Goal: Task Accomplishment & Management: Use online tool/utility

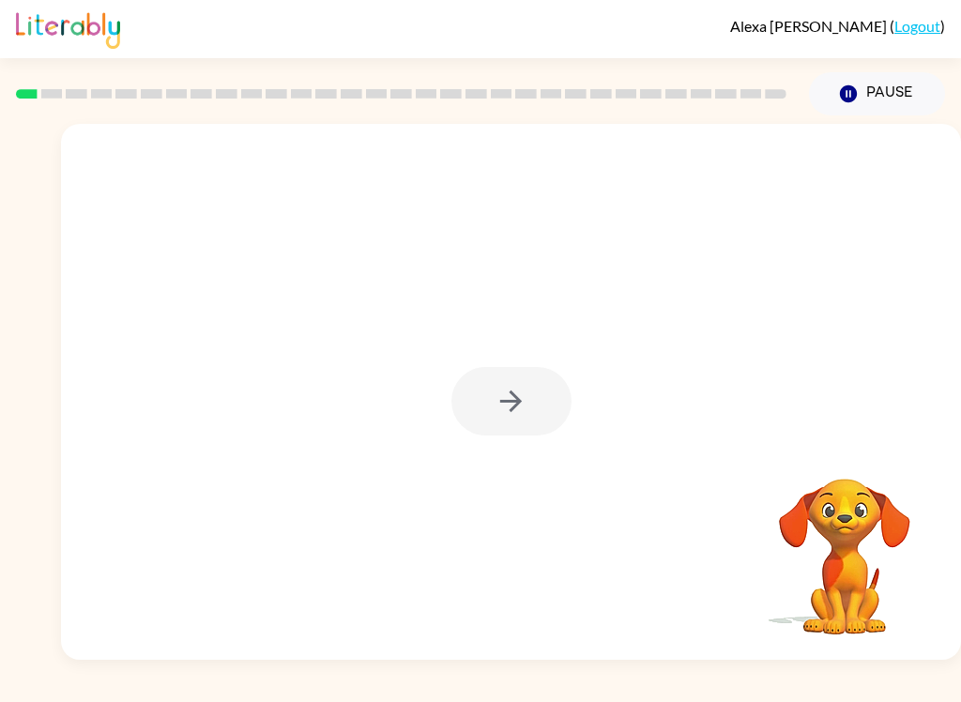
click at [522, 404] on div at bounding box center [512, 401] width 120 height 69
click at [515, 400] on icon "button" at bounding box center [511, 401] width 33 height 33
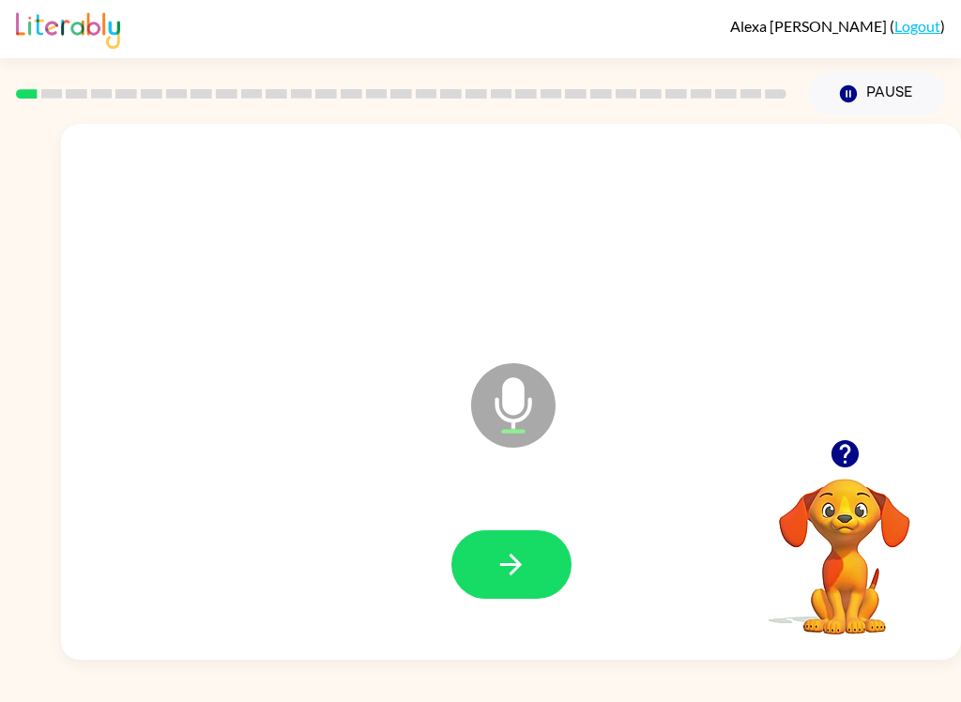
click at [519, 573] on icon "button" at bounding box center [511, 564] width 33 height 33
click at [537, 568] on button "button" at bounding box center [512, 564] width 120 height 69
click at [544, 562] on button "button" at bounding box center [512, 564] width 120 height 69
click at [526, 598] on button "button" at bounding box center [512, 564] width 120 height 69
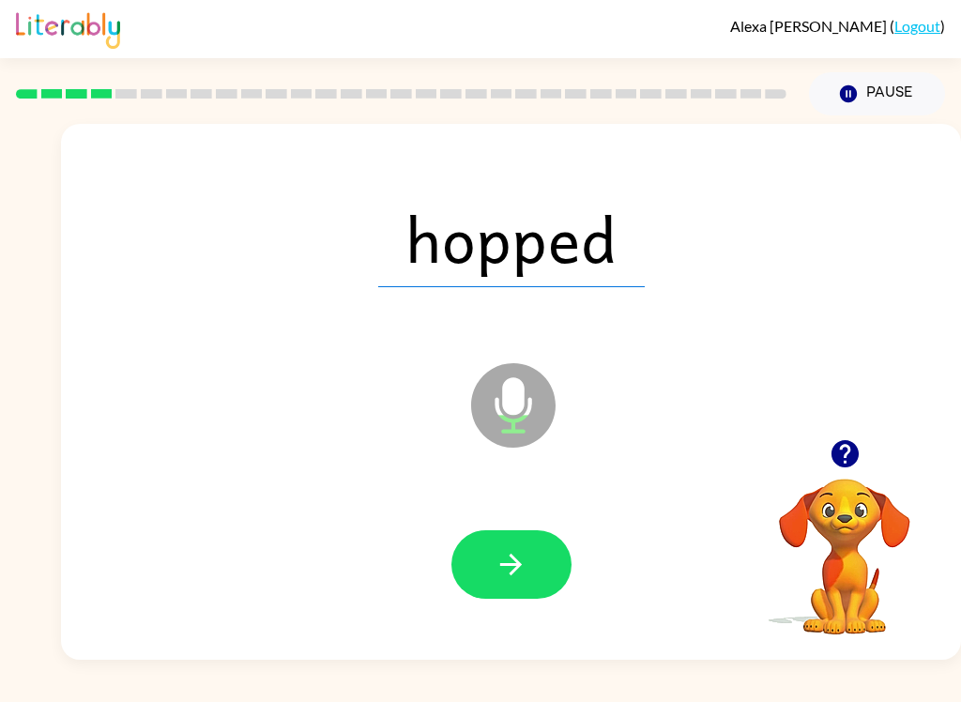
click at [528, 576] on button "button" at bounding box center [512, 564] width 120 height 69
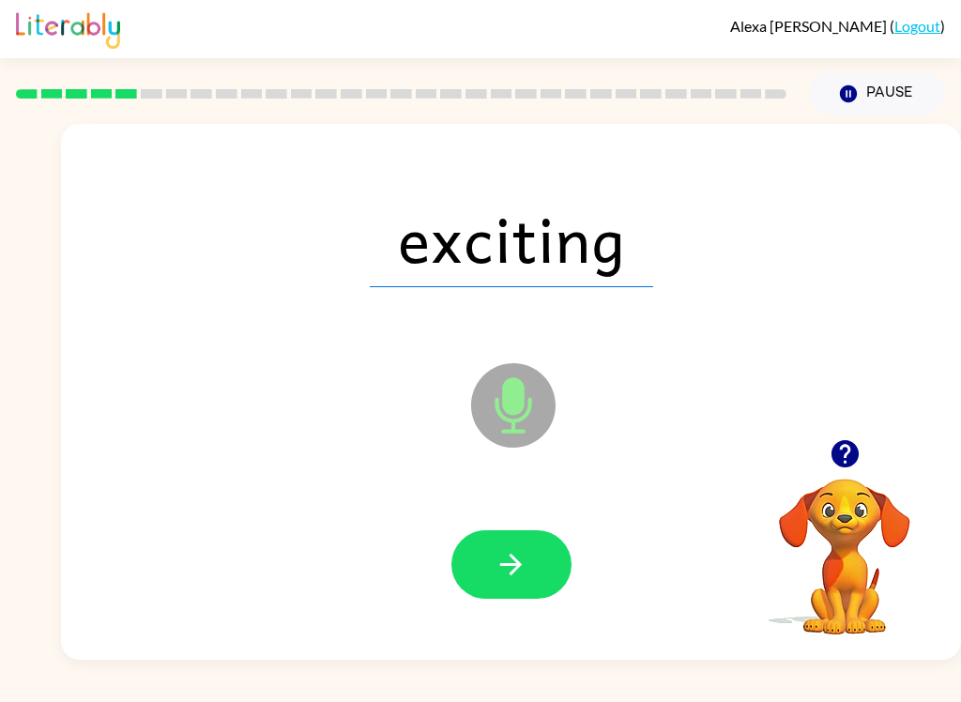
click at [559, 545] on button "button" at bounding box center [512, 564] width 120 height 69
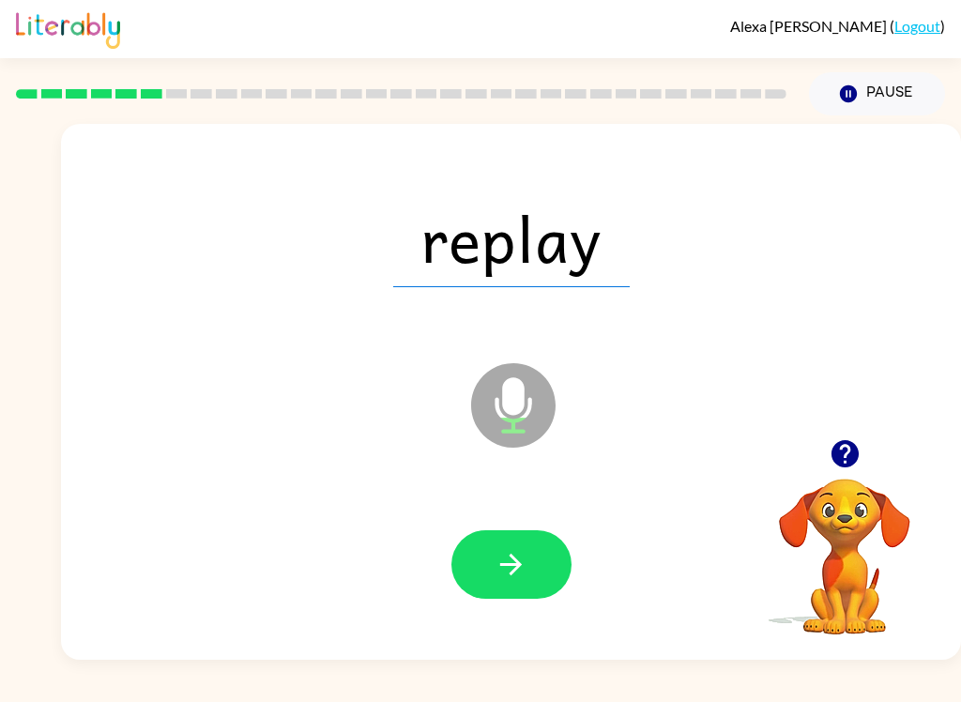
click at [550, 573] on button "button" at bounding box center [512, 564] width 120 height 69
click at [510, 579] on icon "button" at bounding box center [511, 564] width 33 height 33
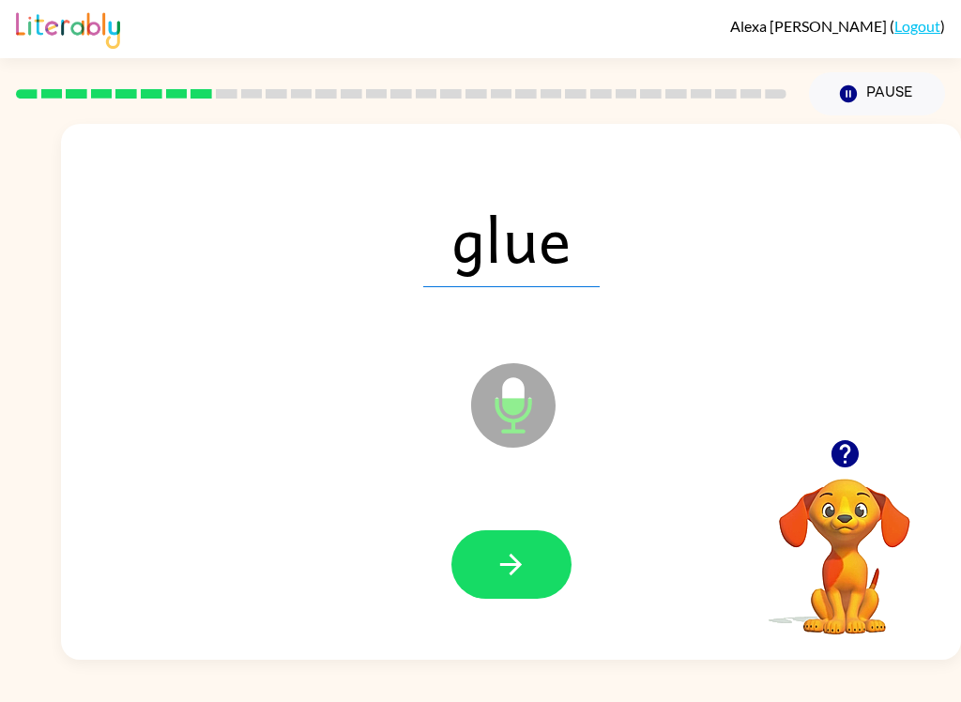
click at [541, 569] on button "button" at bounding box center [512, 564] width 120 height 69
click at [508, 585] on button "button" at bounding box center [512, 564] width 120 height 69
click at [555, 591] on button "button" at bounding box center [512, 564] width 120 height 69
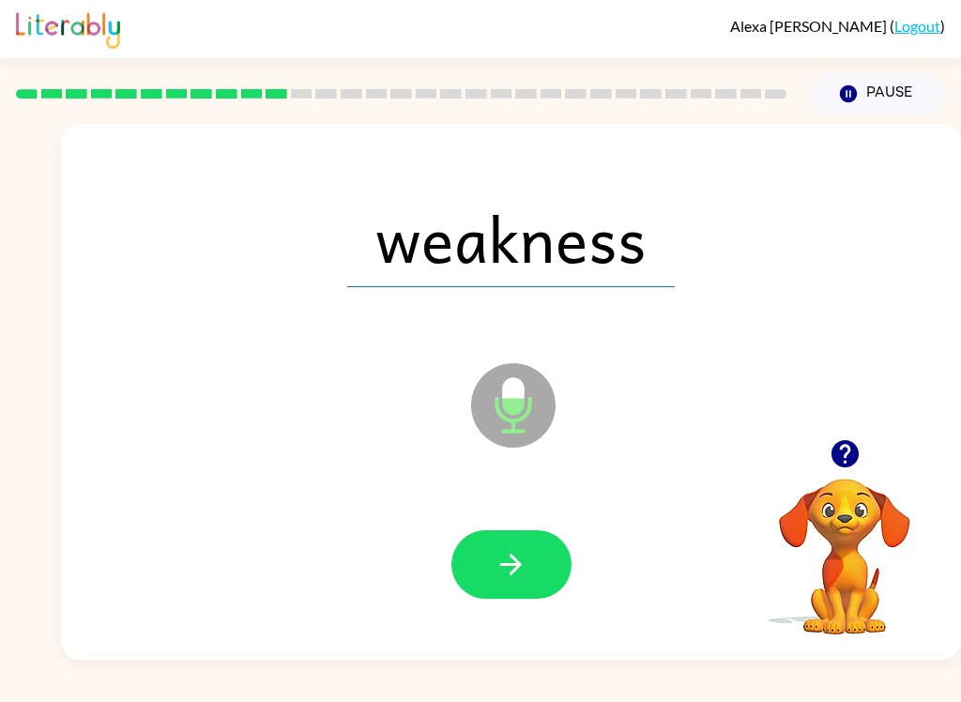
click at [528, 570] on button "button" at bounding box center [512, 564] width 120 height 69
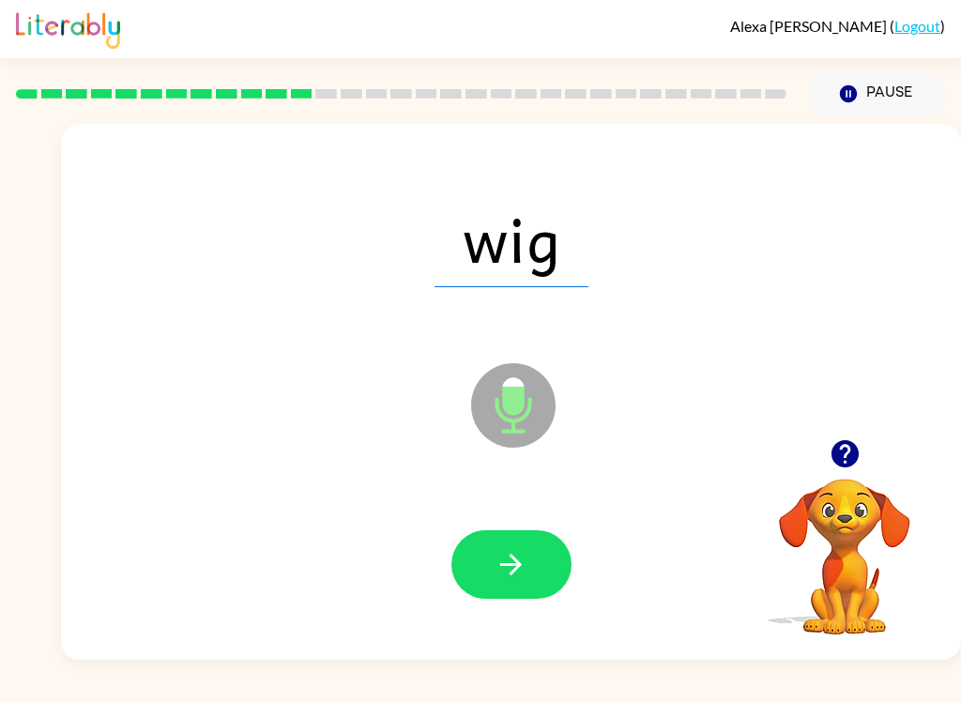
click at [538, 580] on button "button" at bounding box center [512, 564] width 120 height 69
click at [536, 570] on button "button" at bounding box center [512, 564] width 120 height 69
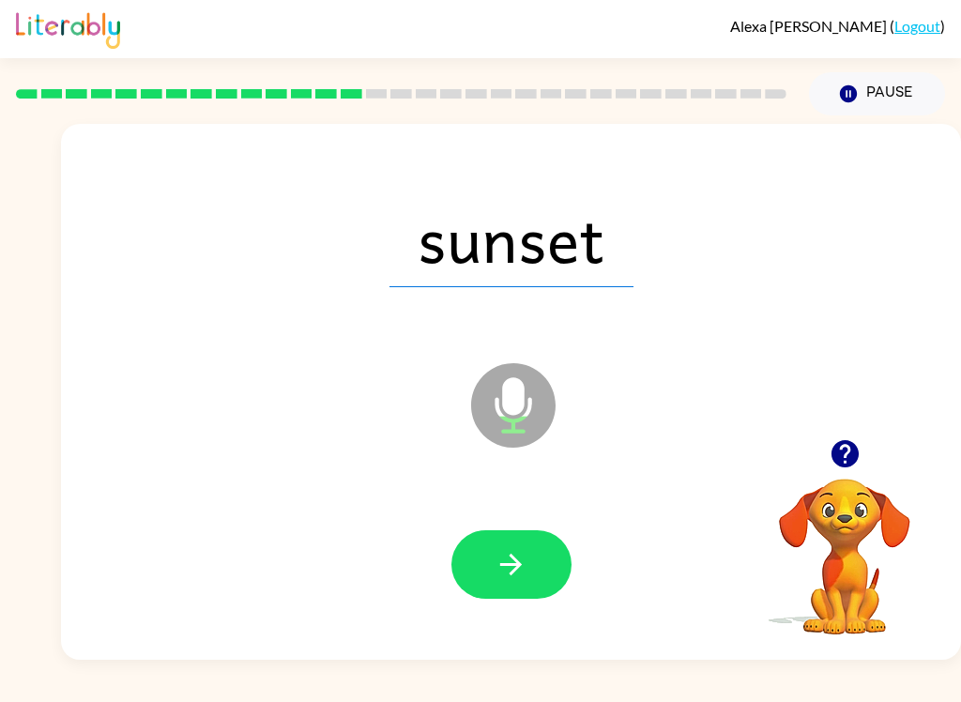
click at [519, 568] on icon "button" at bounding box center [511, 565] width 22 height 22
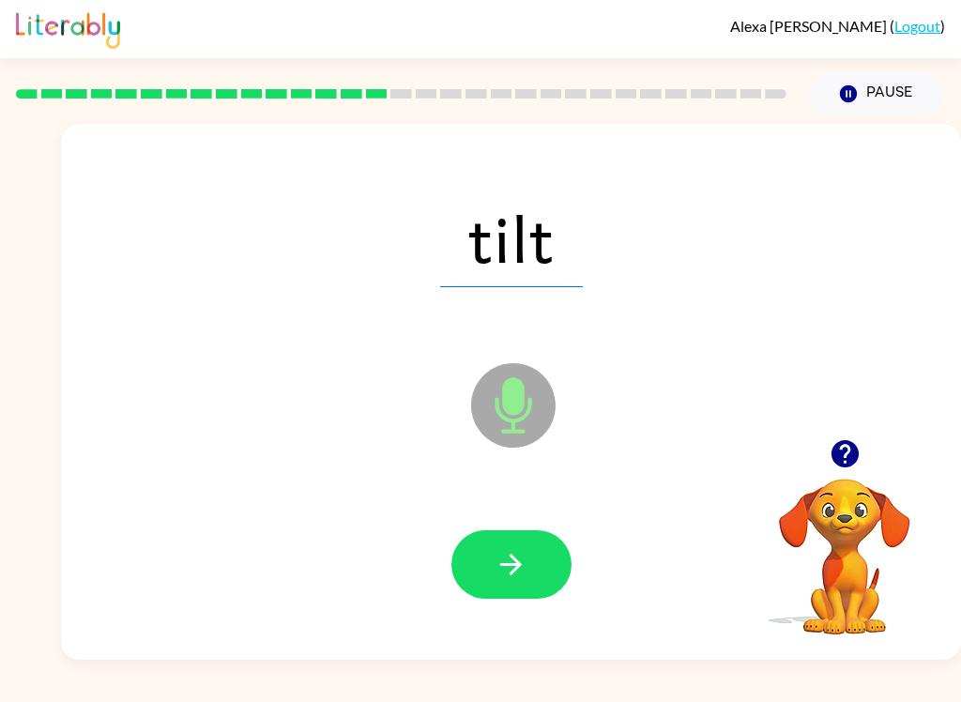
click at [519, 544] on button "button" at bounding box center [512, 564] width 120 height 69
click at [538, 583] on button "button" at bounding box center [512, 564] width 120 height 69
click at [521, 597] on button "button" at bounding box center [512, 564] width 120 height 69
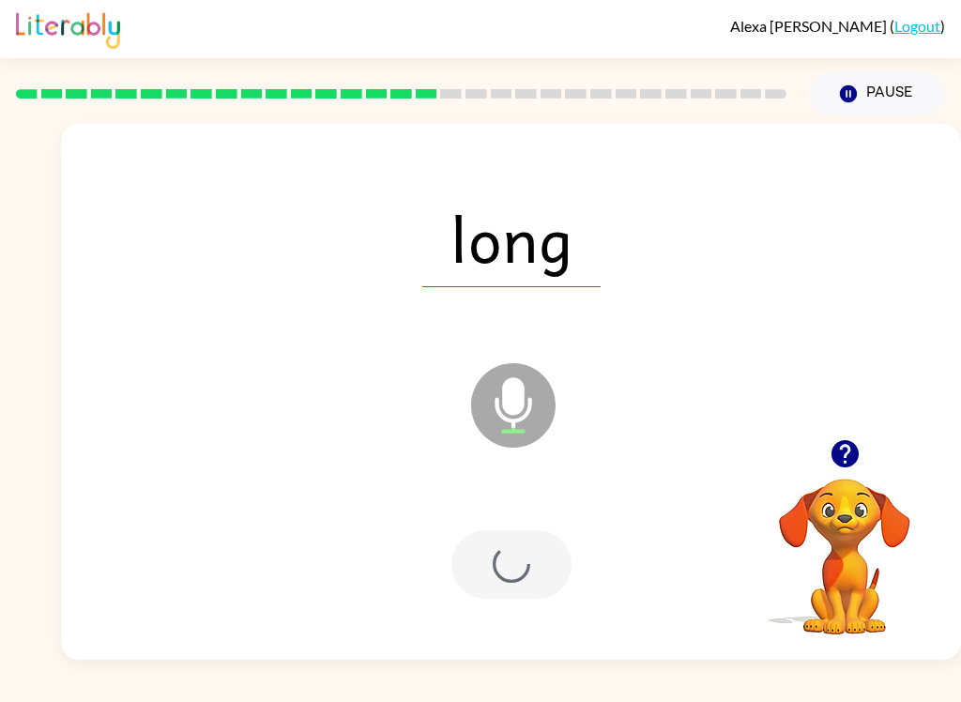
click at [527, 604] on div at bounding box center [511, 565] width 863 height 154
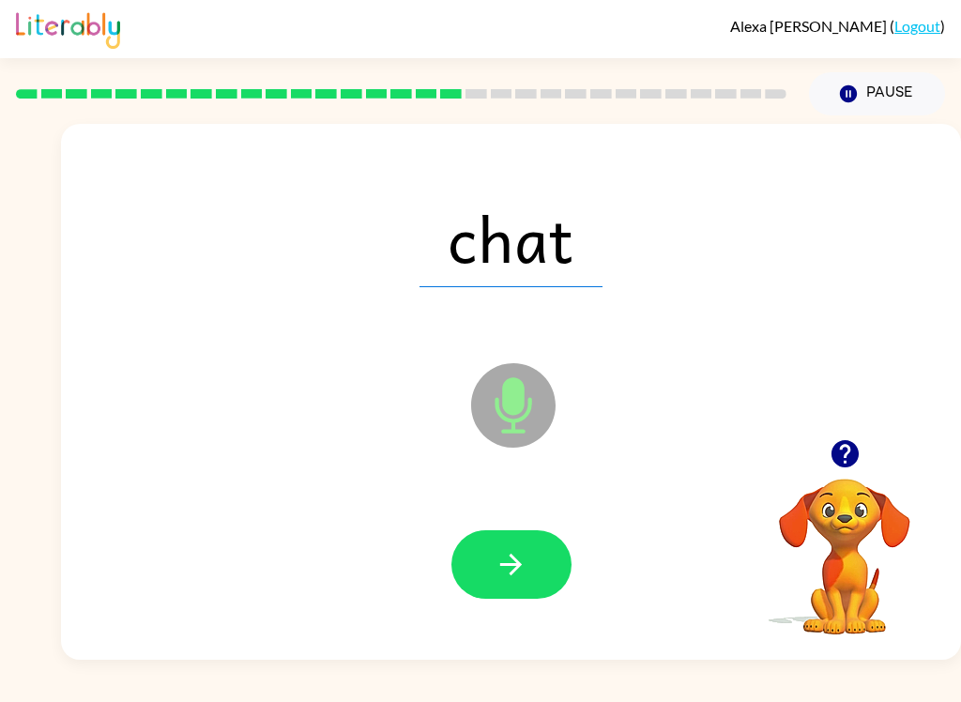
click at [521, 560] on icon "button" at bounding box center [511, 564] width 33 height 33
click at [517, 569] on icon "button" at bounding box center [511, 565] width 22 height 22
click at [554, 553] on button "button" at bounding box center [512, 564] width 120 height 69
click at [538, 585] on button "button" at bounding box center [512, 564] width 120 height 69
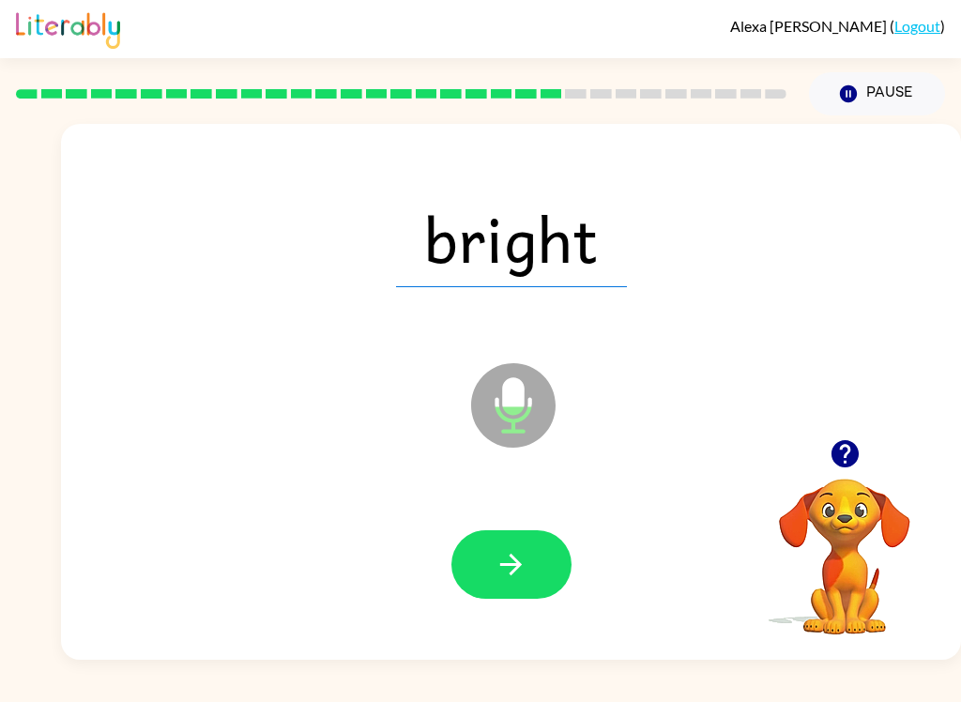
click at [515, 597] on button "button" at bounding box center [512, 564] width 120 height 69
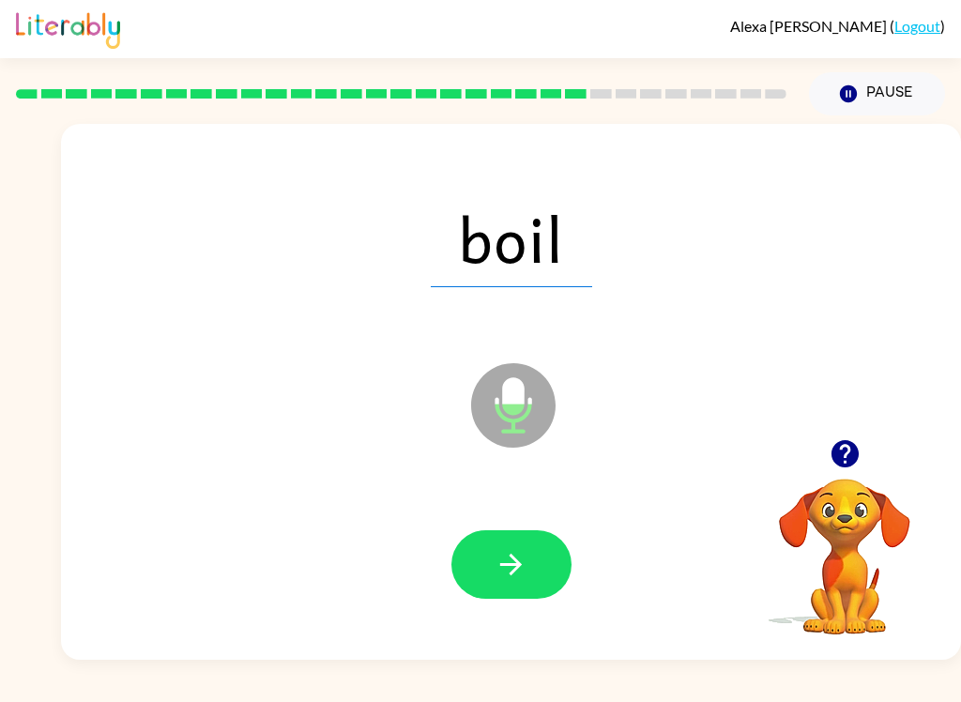
click at [540, 560] on button "button" at bounding box center [512, 564] width 120 height 69
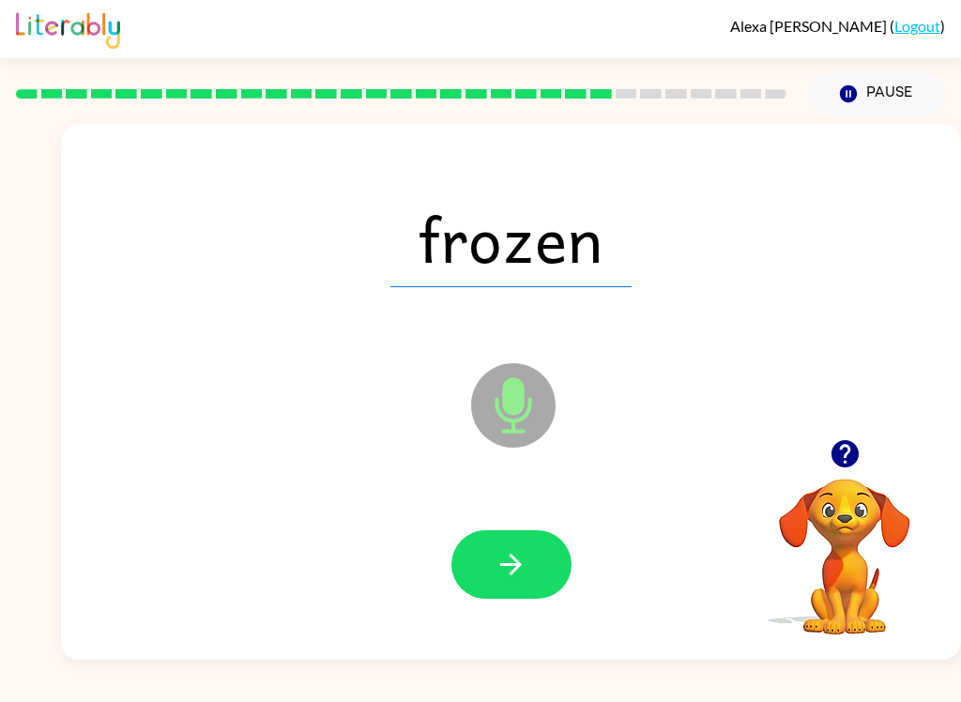
click at [525, 563] on icon "button" at bounding box center [511, 564] width 33 height 33
click at [508, 581] on icon "button" at bounding box center [511, 564] width 33 height 33
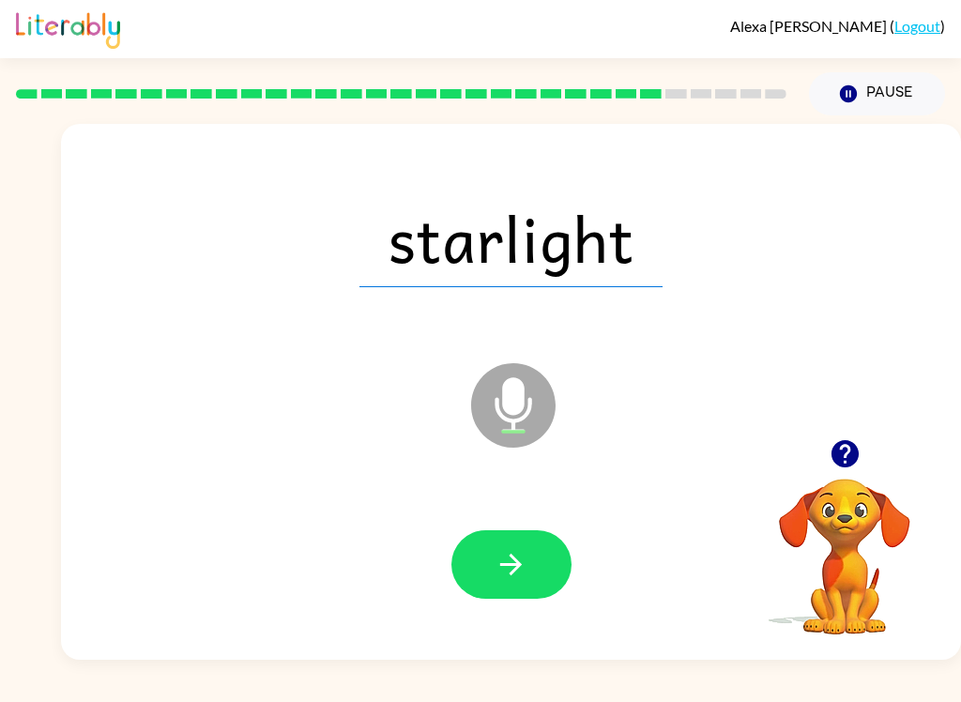
click at [539, 581] on button "button" at bounding box center [512, 564] width 120 height 69
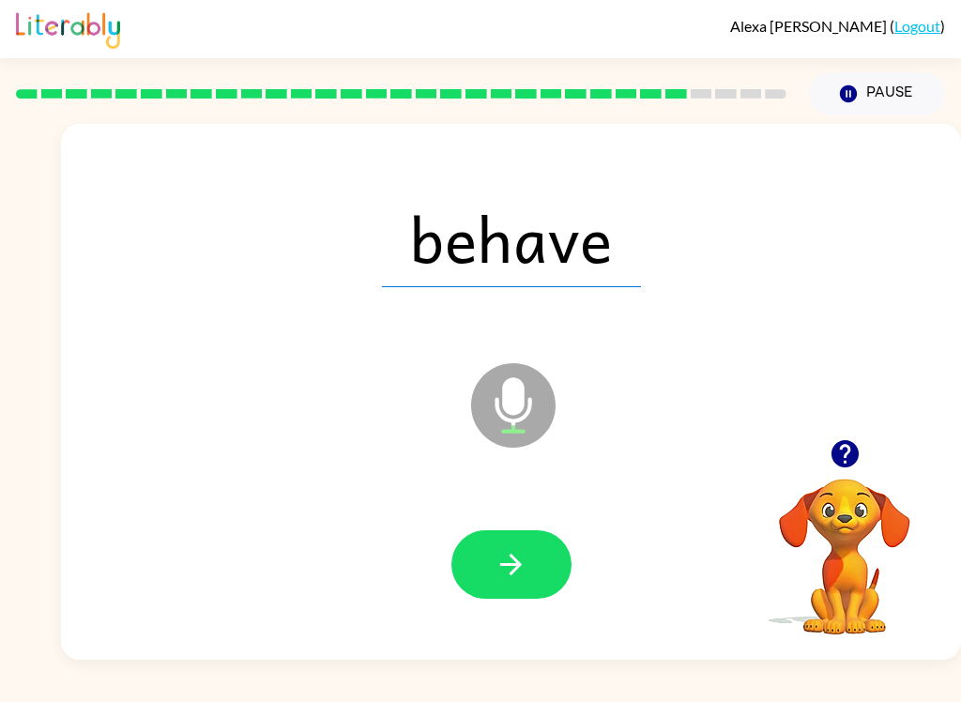
click at [526, 568] on icon "button" at bounding box center [511, 564] width 33 height 33
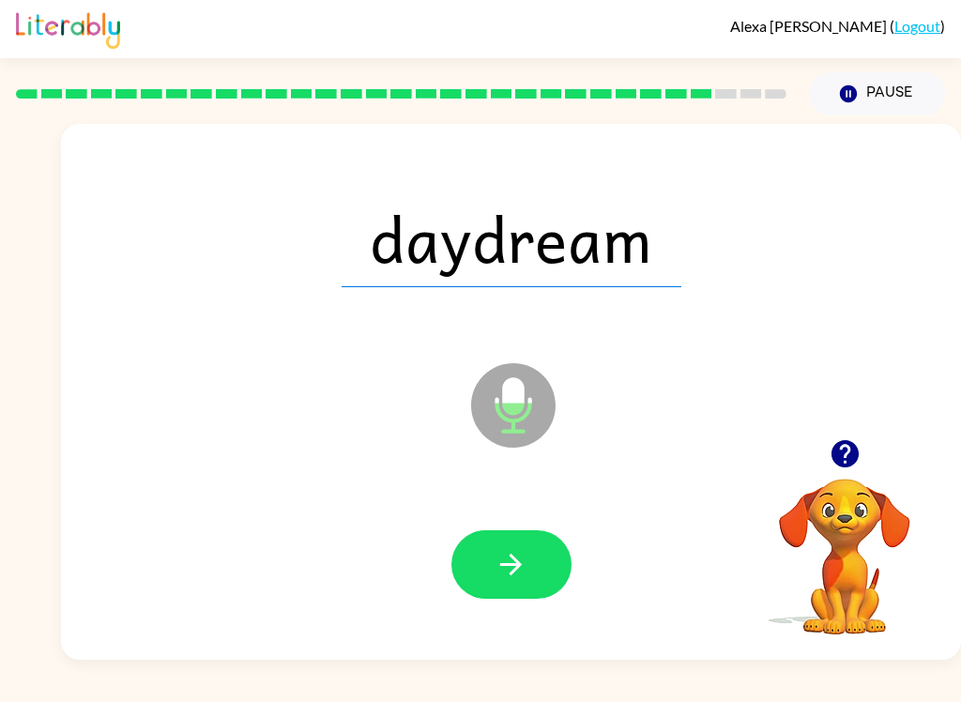
click at [512, 545] on button "button" at bounding box center [512, 564] width 120 height 69
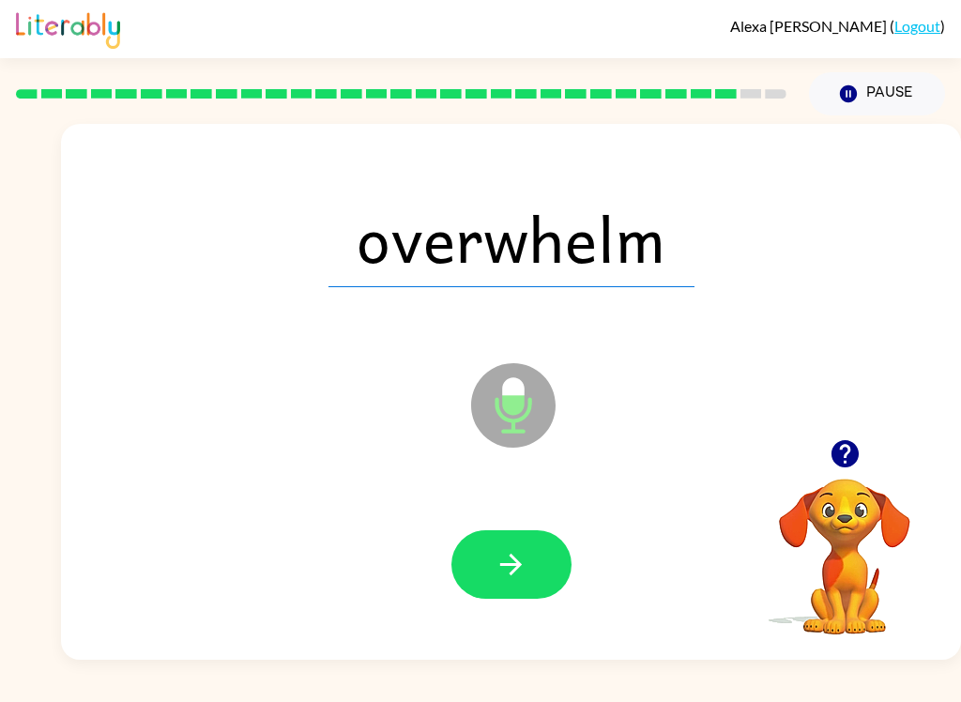
click at [560, 582] on button "button" at bounding box center [512, 564] width 120 height 69
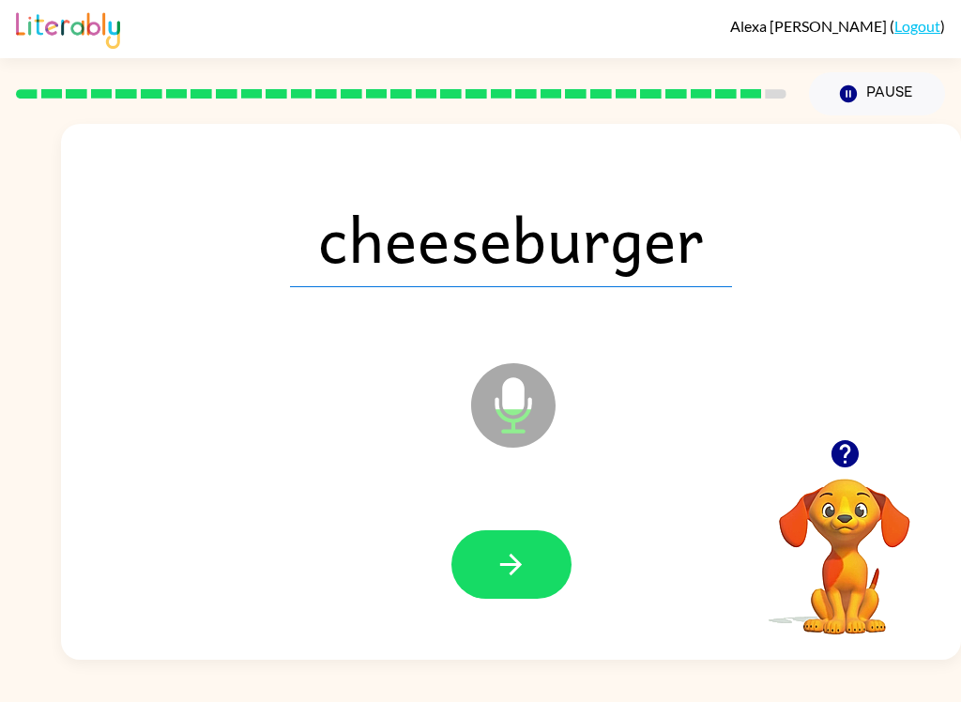
click at [523, 566] on icon "button" at bounding box center [511, 564] width 33 height 33
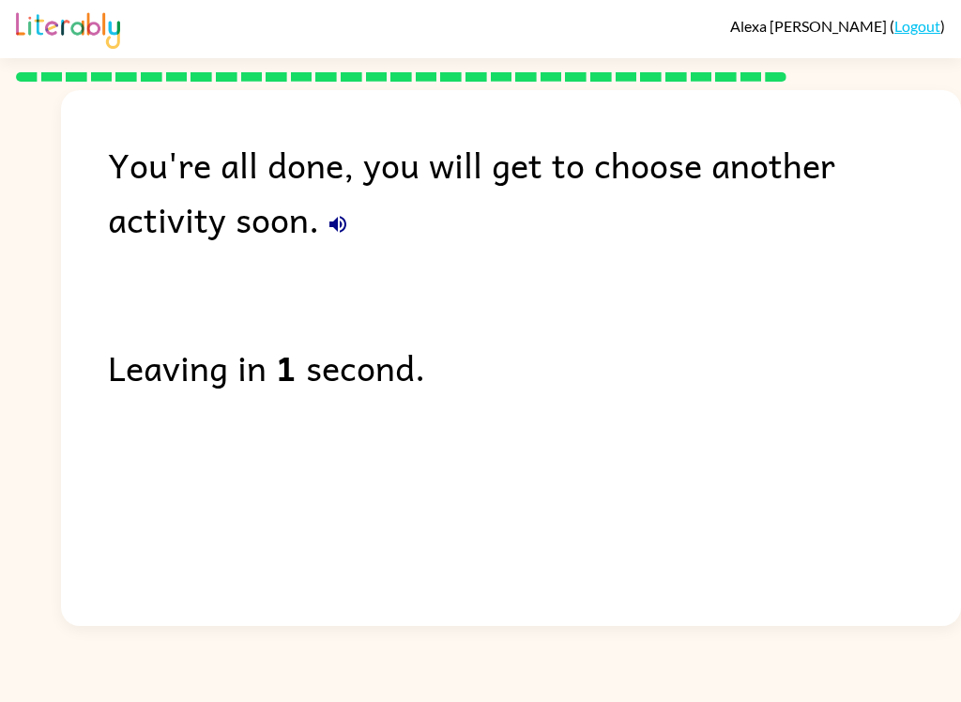
click at [850, 33] on span "[PERSON_NAME]" at bounding box center [810, 26] width 160 height 18
click at [827, 24] on span "[PERSON_NAME]" at bounding box center [810, 26] width 160 height 18
